Goal: Information Seeking & Learning: Learn about a topic

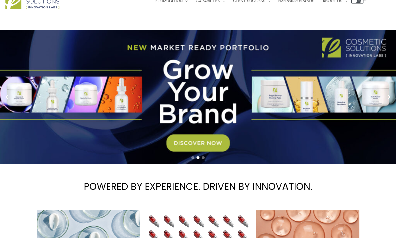
scroll to position [20, 0]
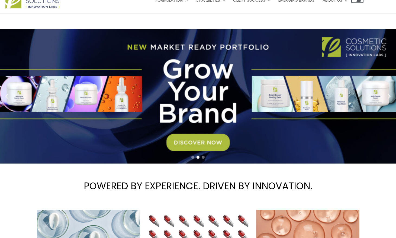
click at [193, 141] on link "2 / 3" at bounding box center [198, 96] width 396 height 135
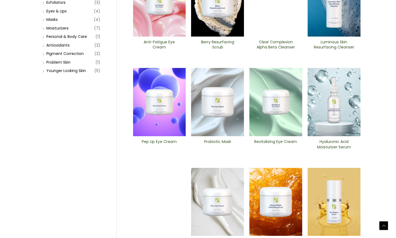
scroll to position [116, 0]
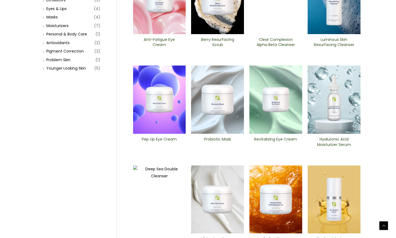
click at [214, 118] on img at bounding box center [217, 100] width 53 height 68
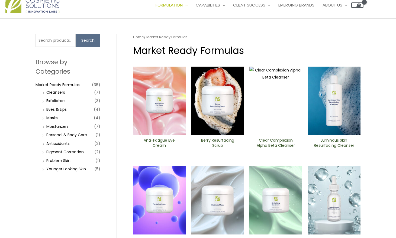
scroll to position [14, 0]
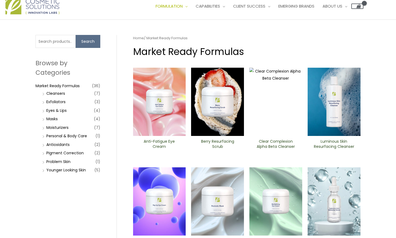
click at [221, 100] on img at bounding box center [217, 102] width 53 height 68
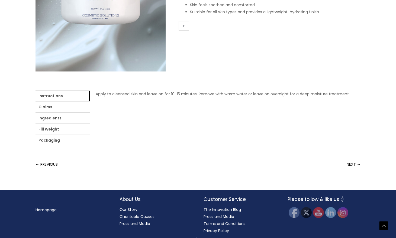
scroll to position [163, 0]
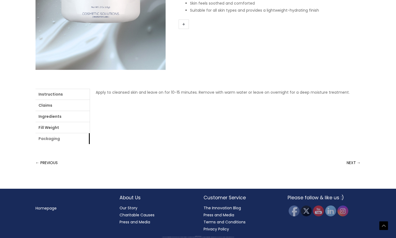
click at [74, 137] on link "Packaging" at bounding box center [63, 138] width 54 height 11
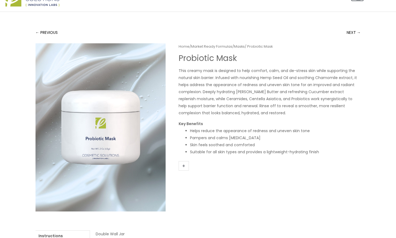
scroll to position [0, 0]
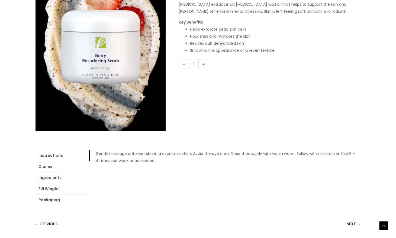
scroll to position [103, 0]
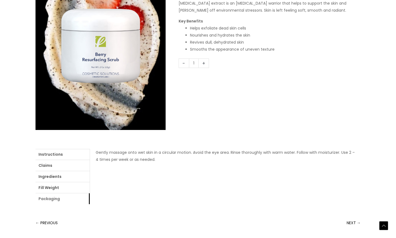
click at [64, 201] on link "Packaging" at bounding box center [63, 199] width 54 height 11
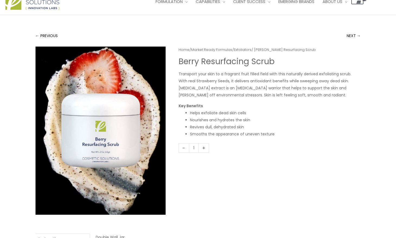
scroll to position [0, 0]
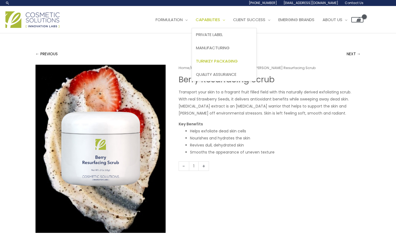
click at [223, 61] on span "Turnkey Packaging" at bounding box center [217, 61] width 42 height 6
